Goal: Information Seeking & Learning: Learn about a topic

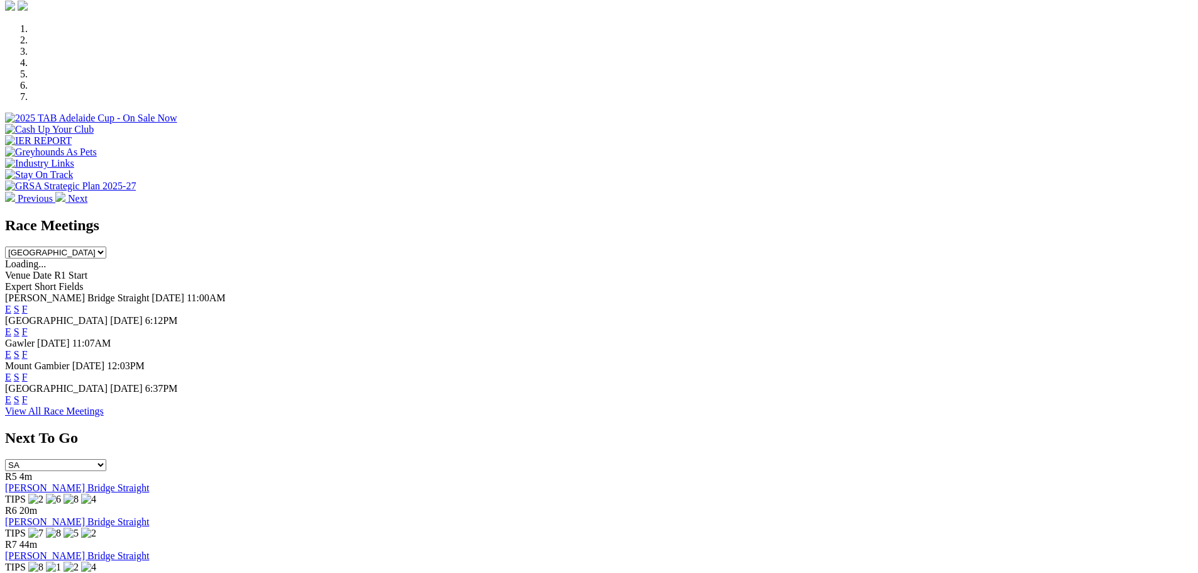
scroll to position [377, 0]
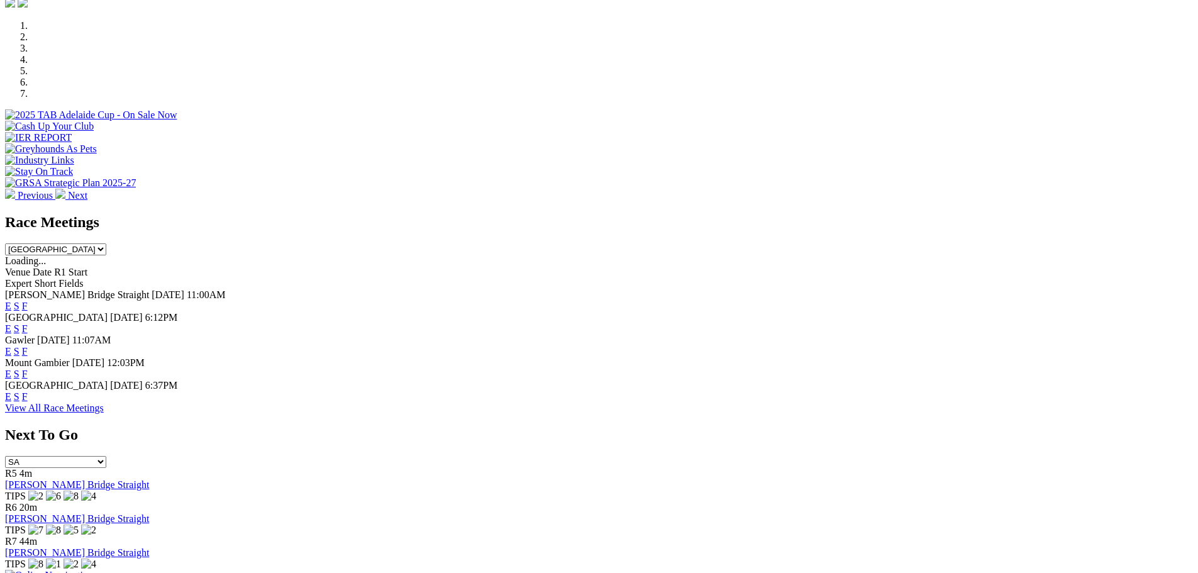
click at [28, 391] on link "F" at bounding box center [25, 396] width 6 height 11
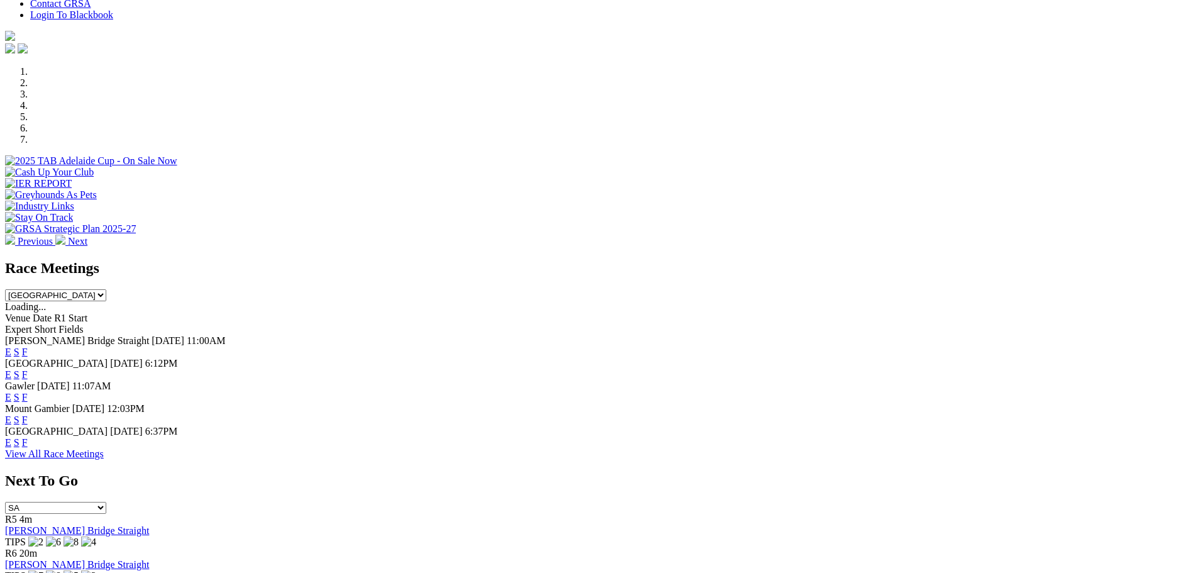
scroll to position [314, 0]
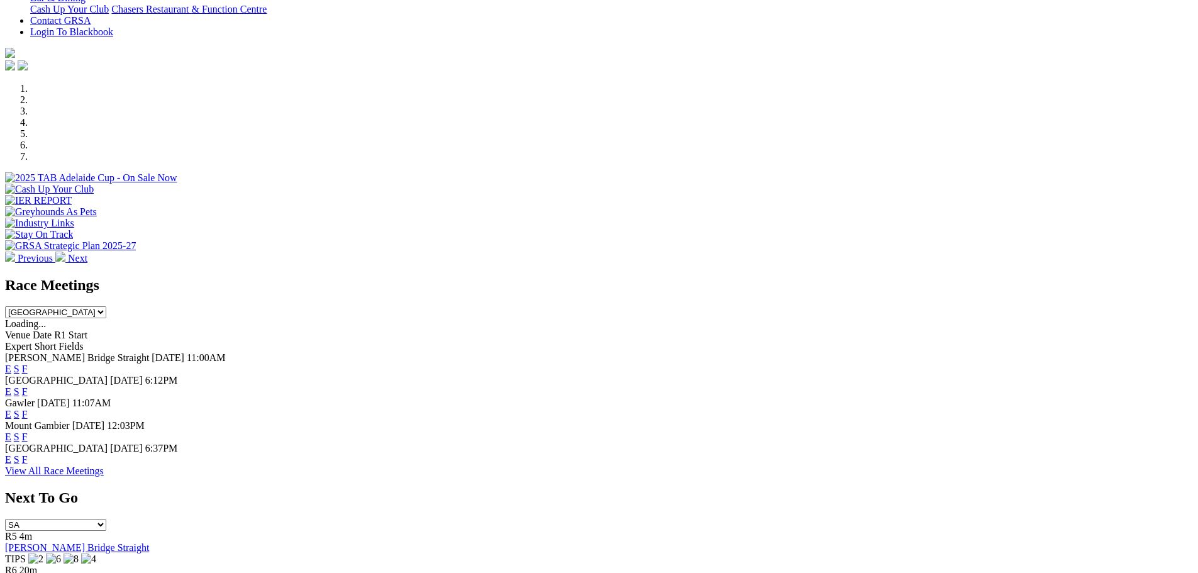
click at [28, 454] on link "F" at bounding box center [25, 459] width 6 height 11
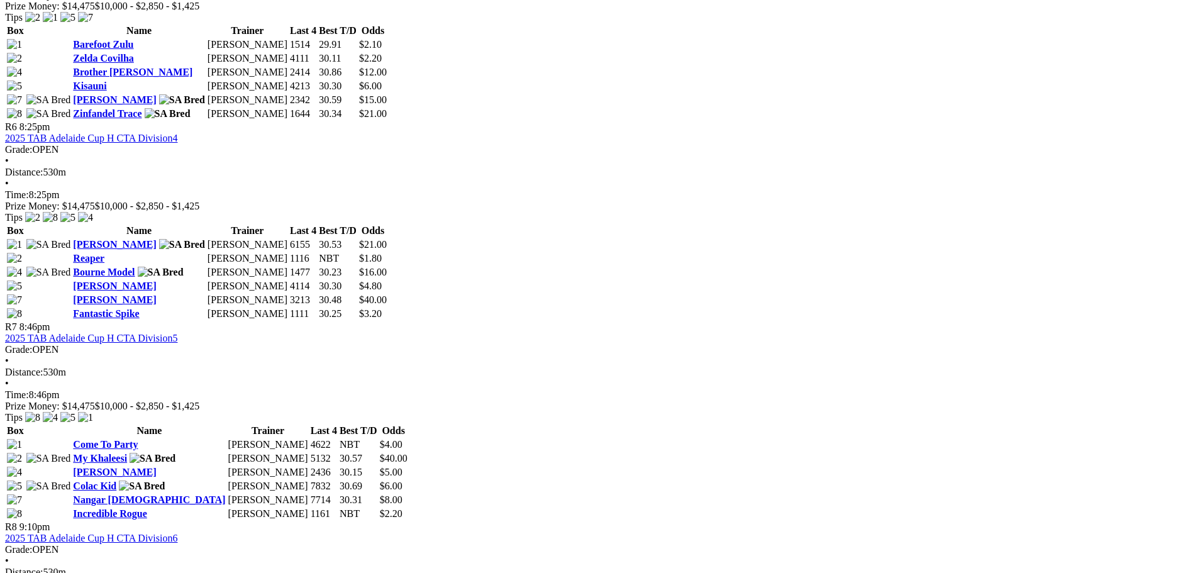
scroll to position [1635, 0]
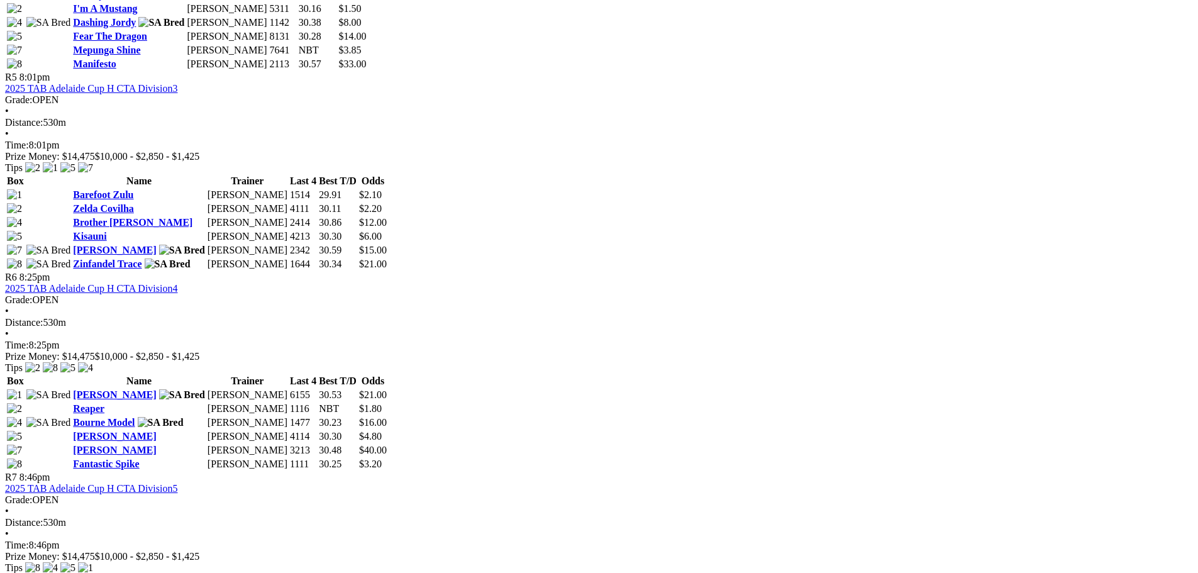
drag, startPoint x: 818, startPoint y: 461, endPoint x: 458, endPoint y: 331, distance: 383.0
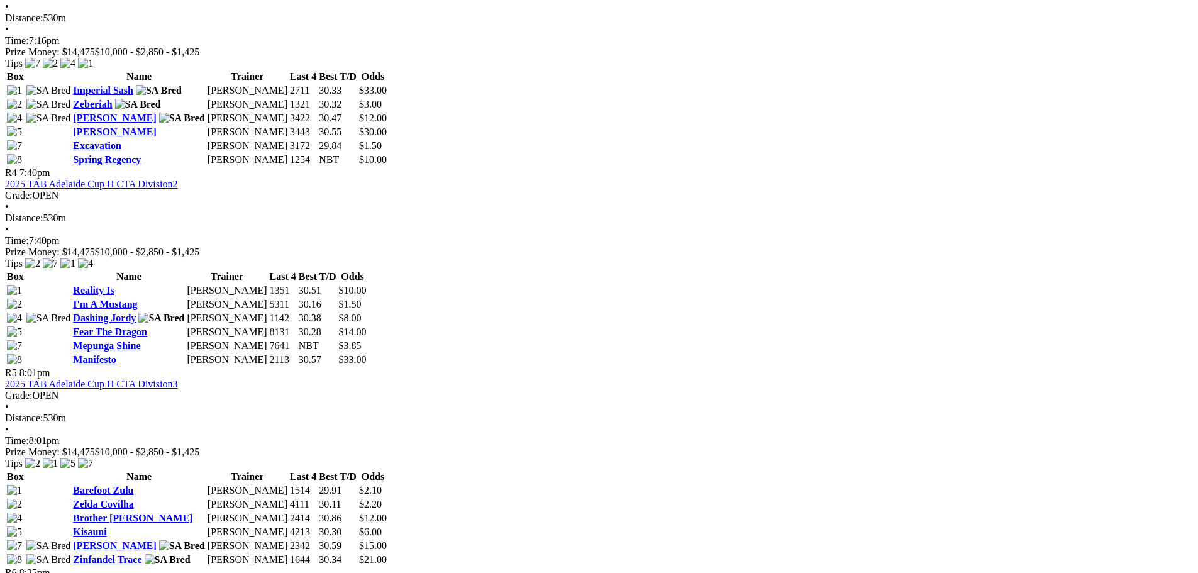
scroll to position [1211, 0]
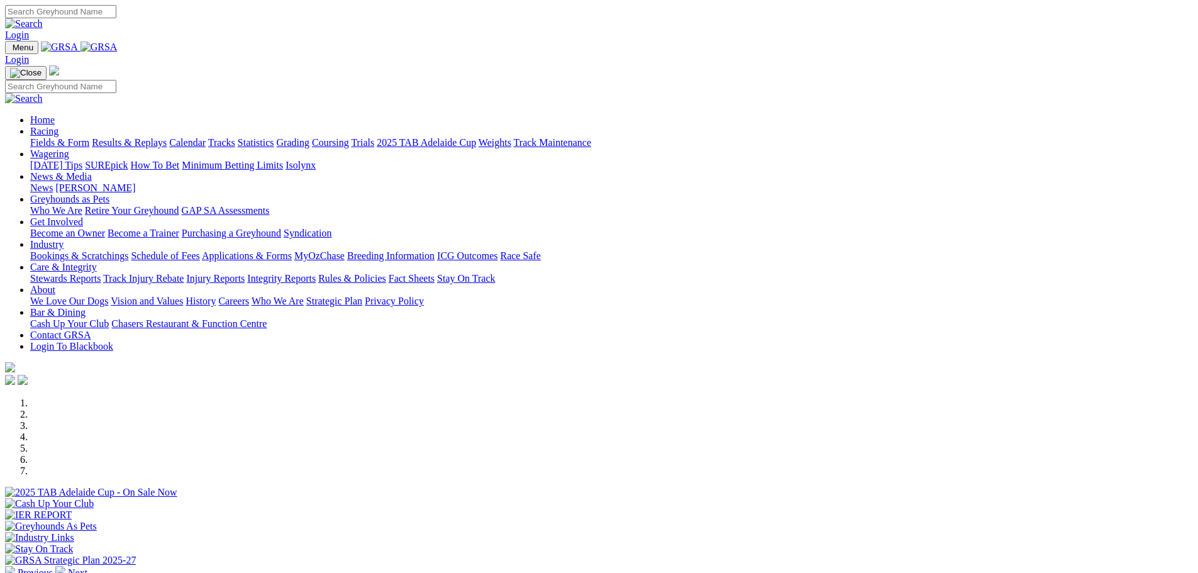
scroll to position [314, 0]
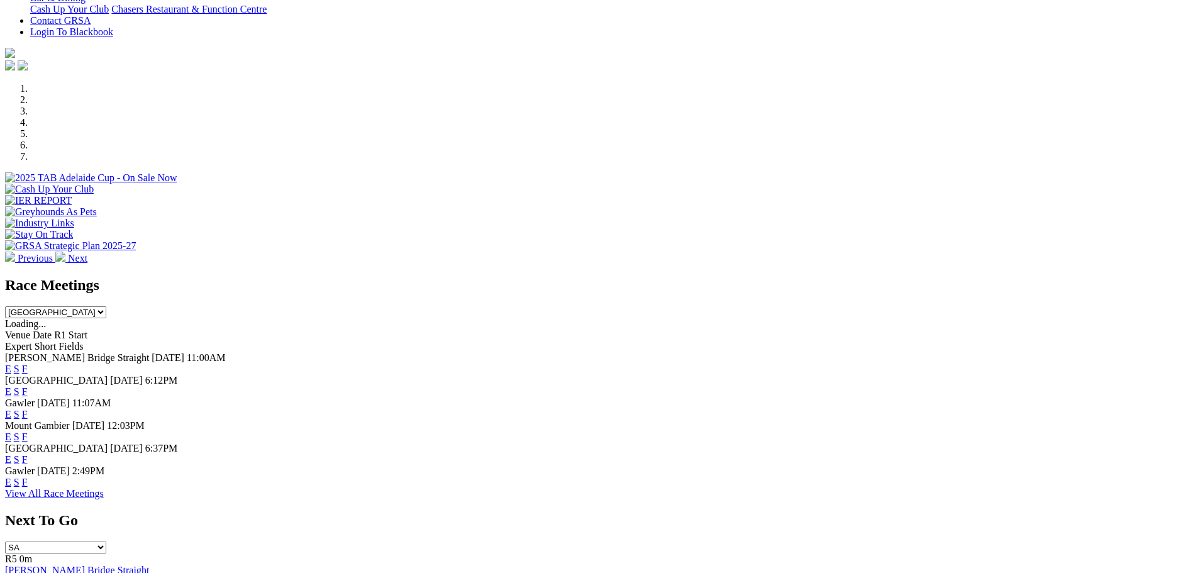
click at [28, 363] on link "F" at bounding box center [25, 368] width 6 height 11
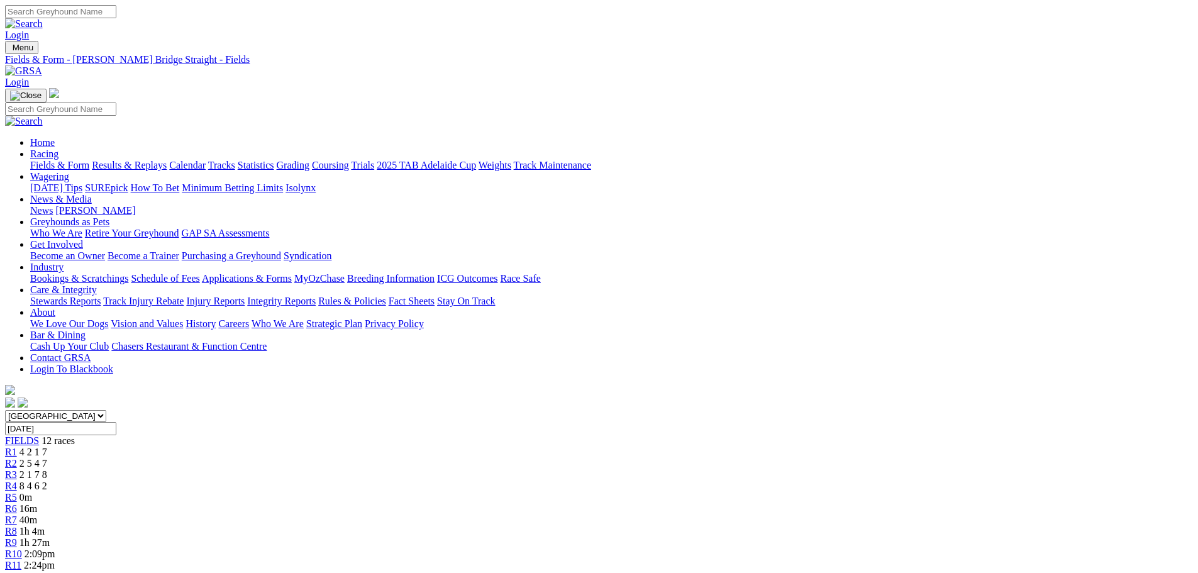
drag, startPoint x: 143, startPoint y: 250, endPoint x: 76, endPoint y: -76, distance: 333.0
